Goal: Task Accomplishment & Management: Use online tool/utility

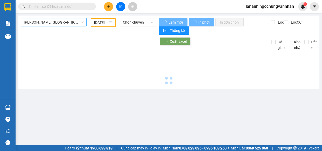
type input "[DATE]"
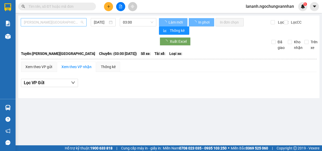
click at [46, 22] on span "[PERSON_NAME][GEOGRAPHIC_DATA]" at bounding box center [54, 22] width 60 height 8
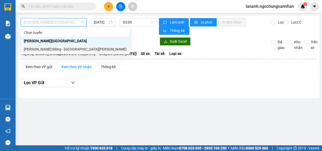
click at [43, 50] on div "[PERSON_NAME] Đồng - [GEOGRAPHIC_DATA][PERSON_NAME]" at bounding box center [75, 49] width 103 height 6
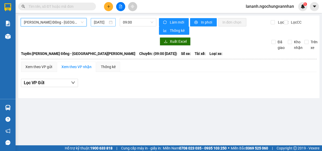
click at [104, 22] on input "[DATE]" at bounding box center [101, 22] width 14 height 6
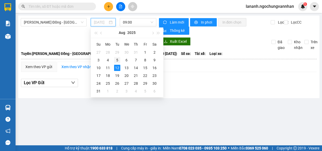
click at [118, 61] on div "5" at bounding box center [117, 60] width 6 height 6
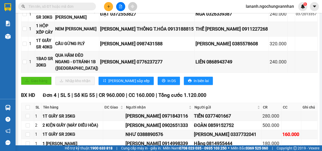
scroll to position [225, 0]
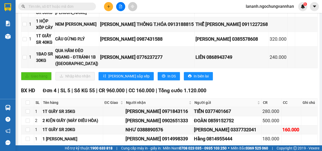
click at [169, 140] on div "[PERSON_NAME] Đồng - [GEOGRAPHIC_DATA][PERSON_NAME] [DATE] 09:00 - 49B-006.99 […" at bounding box center [168, 3] width 301 height 425
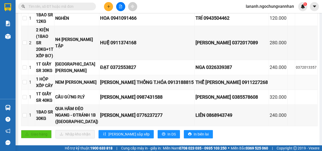
scroll to position [201, 0]
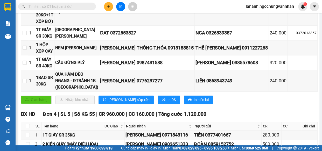
click at [176, 110] on div "BX HD Đơn 4 | SL 5 | Số KG 55 | CR 960.000 | CC 160.000 | [PERSON_NAME] 1.120.0…" at bounding box center [169, 146] width 296 height 73
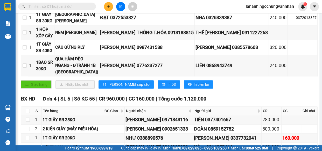
scroll to position [225, 0]
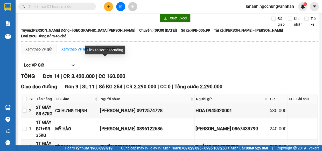
scroll to position [0, 0]
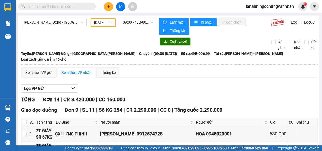
click at [104, 21] on input "[DATE]" at bounding box center [100, 23] width 13 height 6
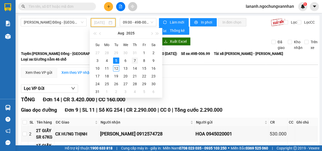
click at [134, 60] on div "7" at bounding box center [135, 60] width 6 height 6
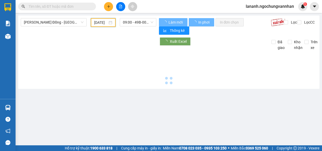
type input "[DATE]"
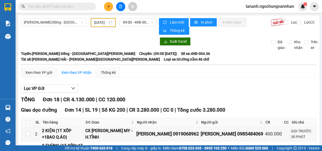
scroll to position [118, 0]
